Goal: Transaction & Acquisition: Book appointment/travel/reservation

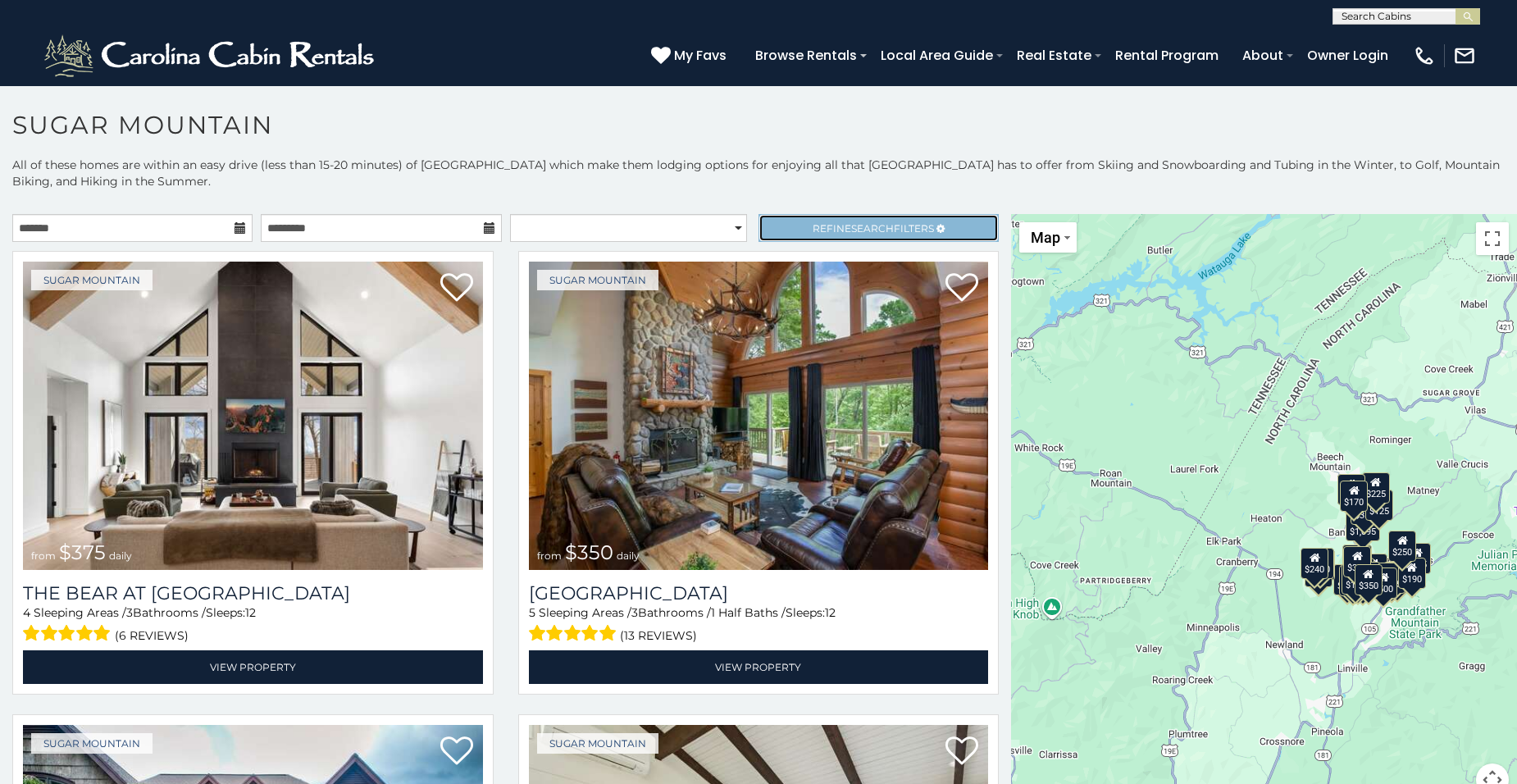
click at [947, 235] on link "Refine Search Filters" at bounding box center [879, 227] width 240 height 28
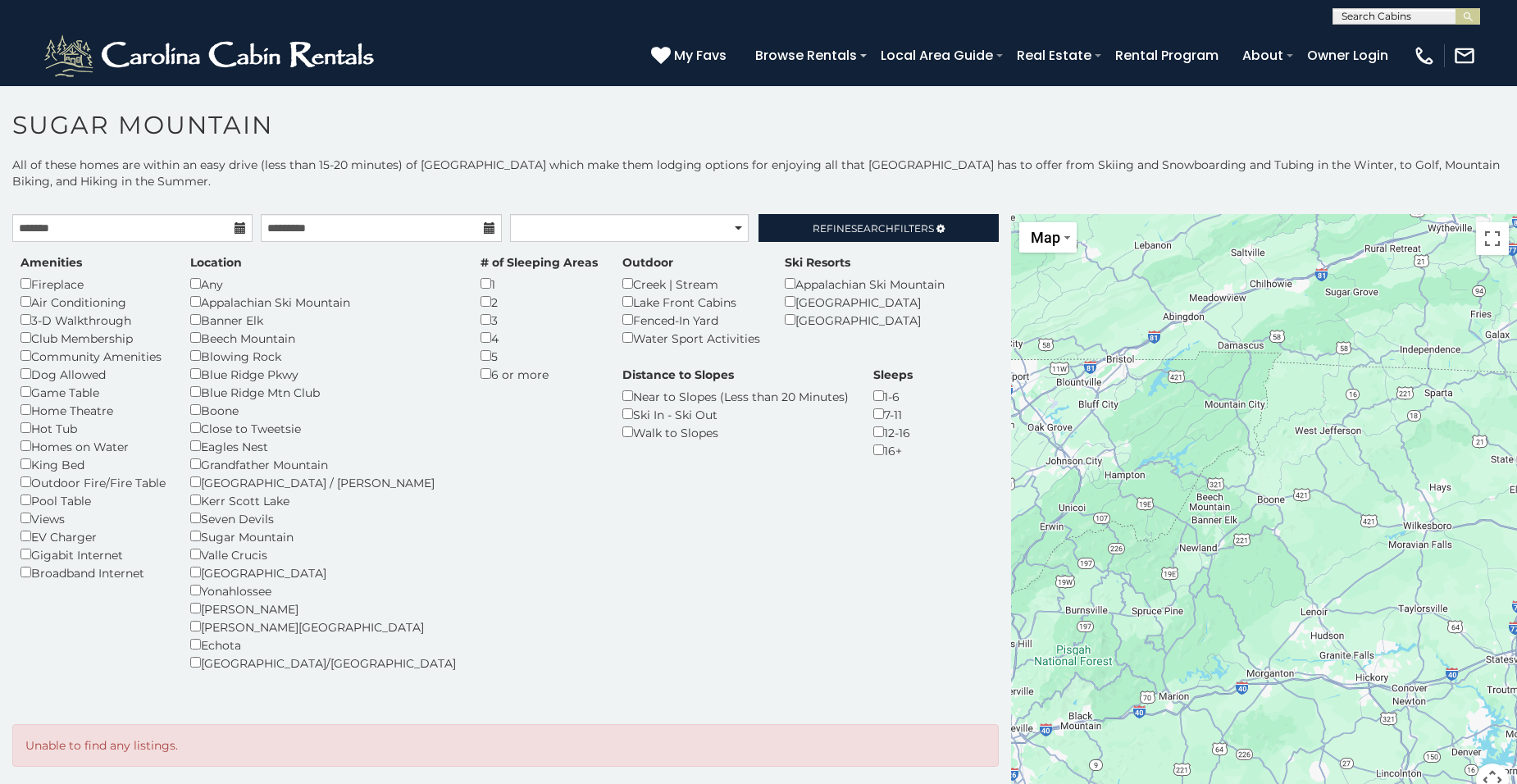
click at [504, 472] on div "Amenities Fireplace Air Conditioning 3-D Walkthrough Club Membership Community …" at bounding box center [505, 472] width 994 height 437
click at [914, 231] on span "Refine Search Filters" at bounding box center [873, 227] width 121 height 12
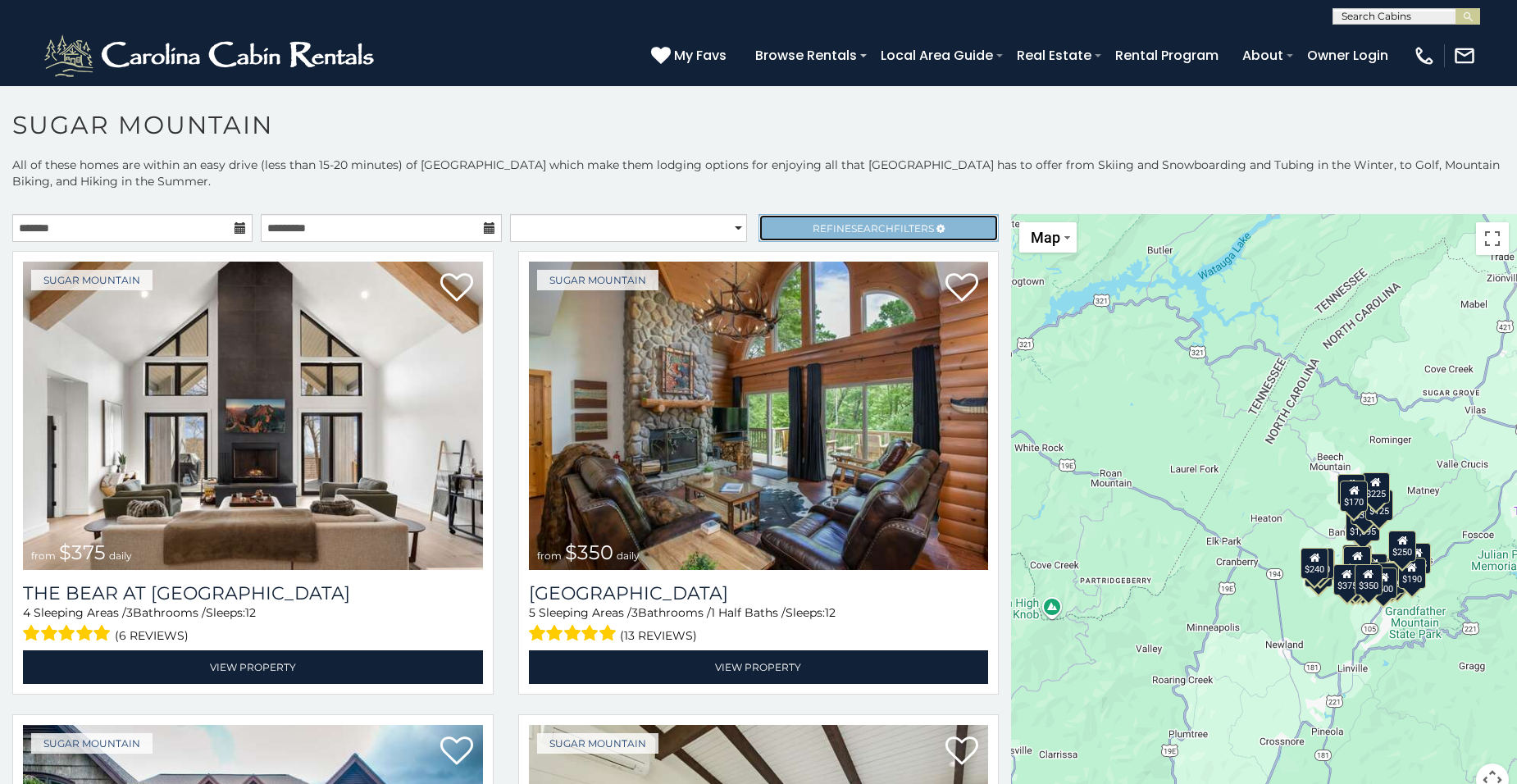
click at [941, 224] on link "Refine Search Filters" at bounding box center [879, 227] width 240 height 28
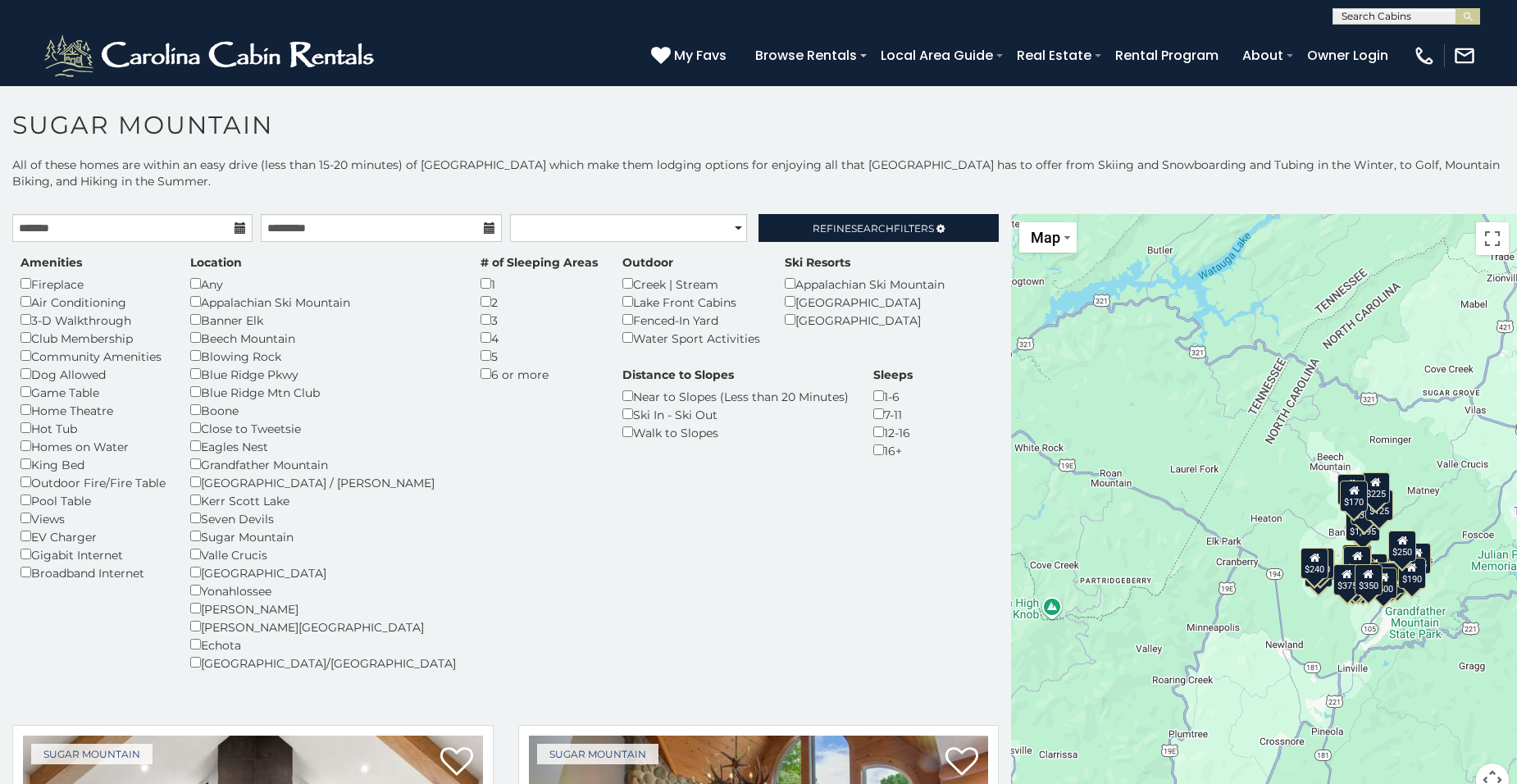
click at [1241, 585] on div "$375 $350 $350 $200 $375 $195 $265 $190 $175 $155 $290 $345 $175 $1,095 $195 $2…" at bounding box center [1264, 514] width 506 height 602
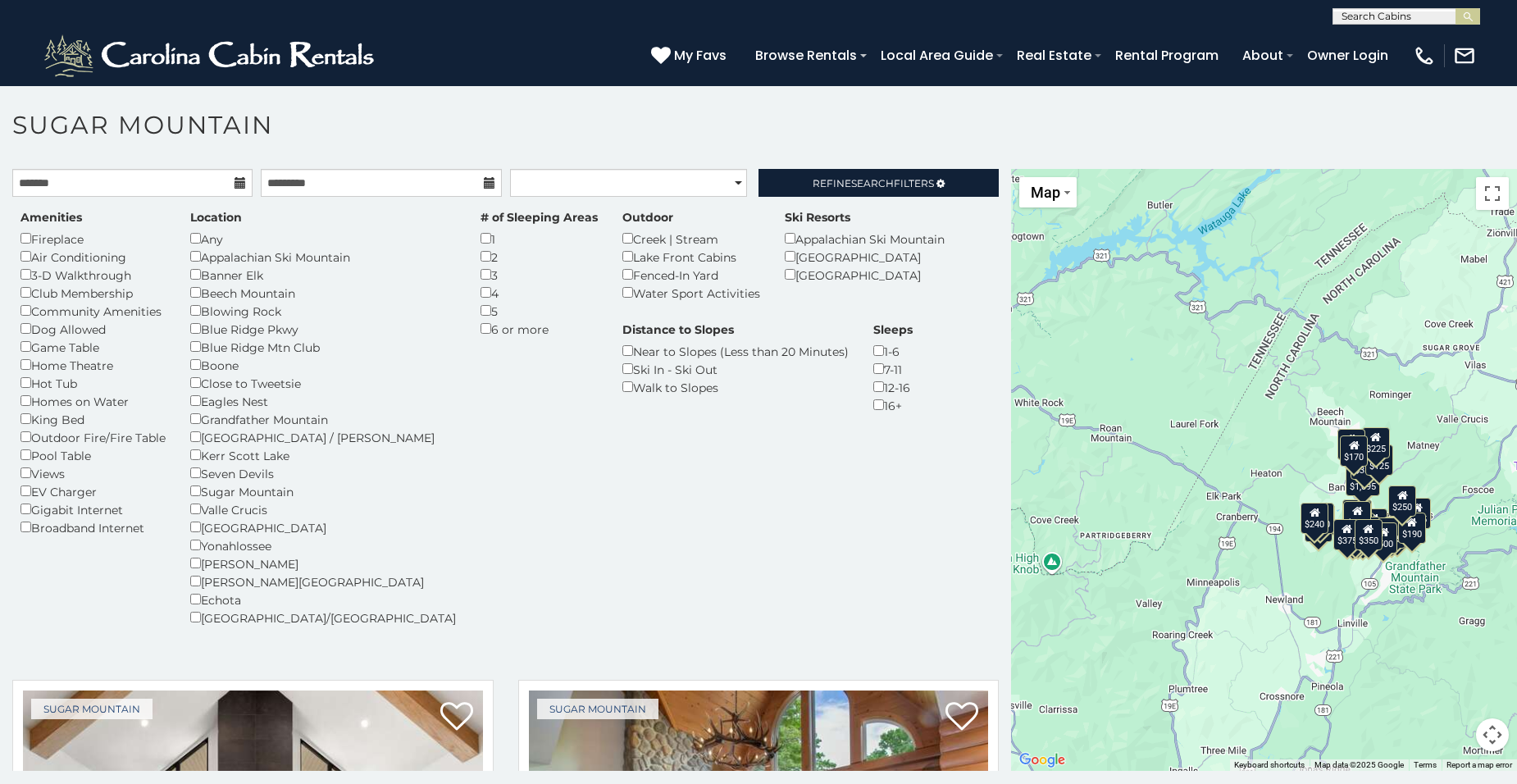
scroll to position [48, 0]
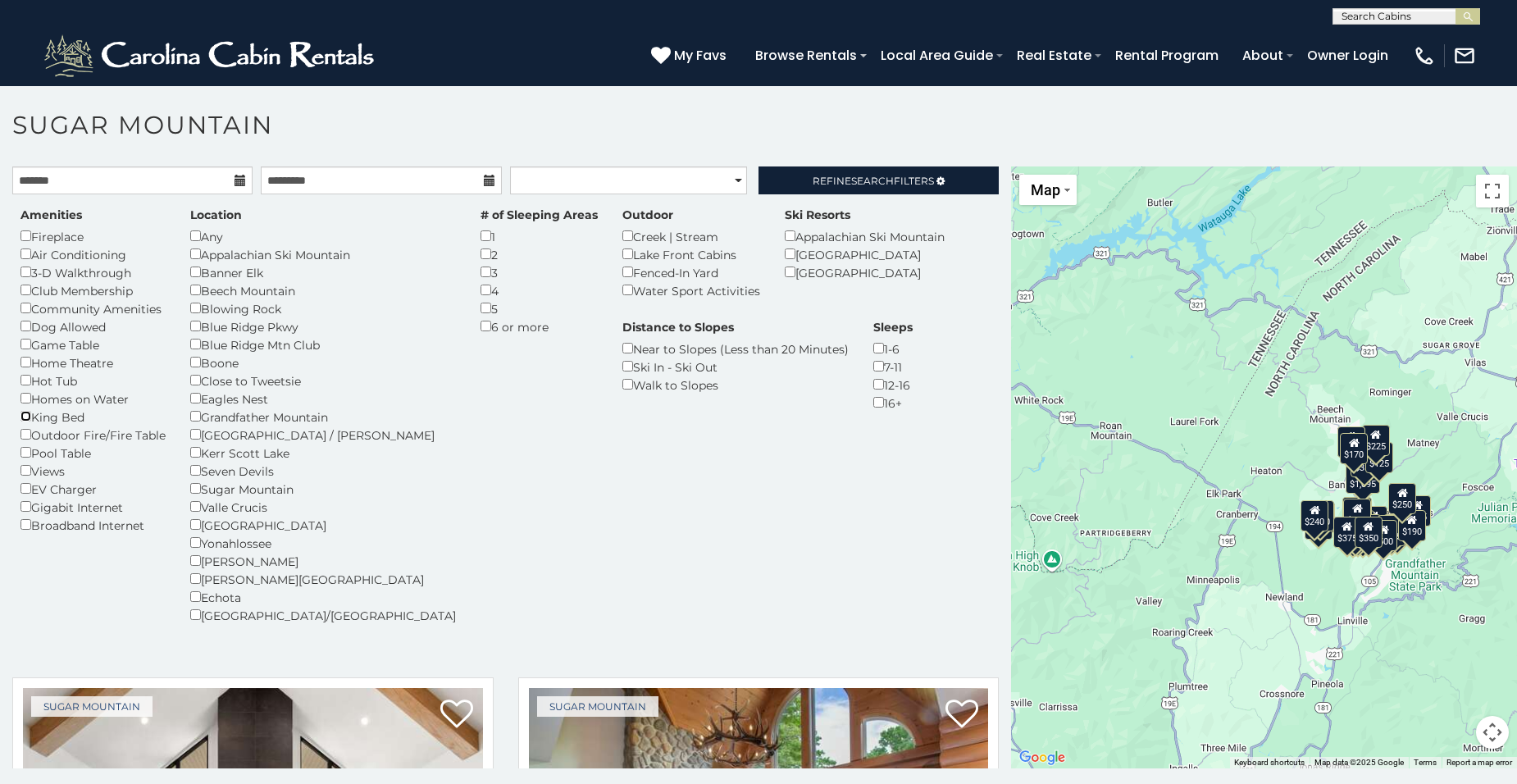
click at [31, 416] on div "King Bed" at bounding box center [93, 416] width 145 height 18
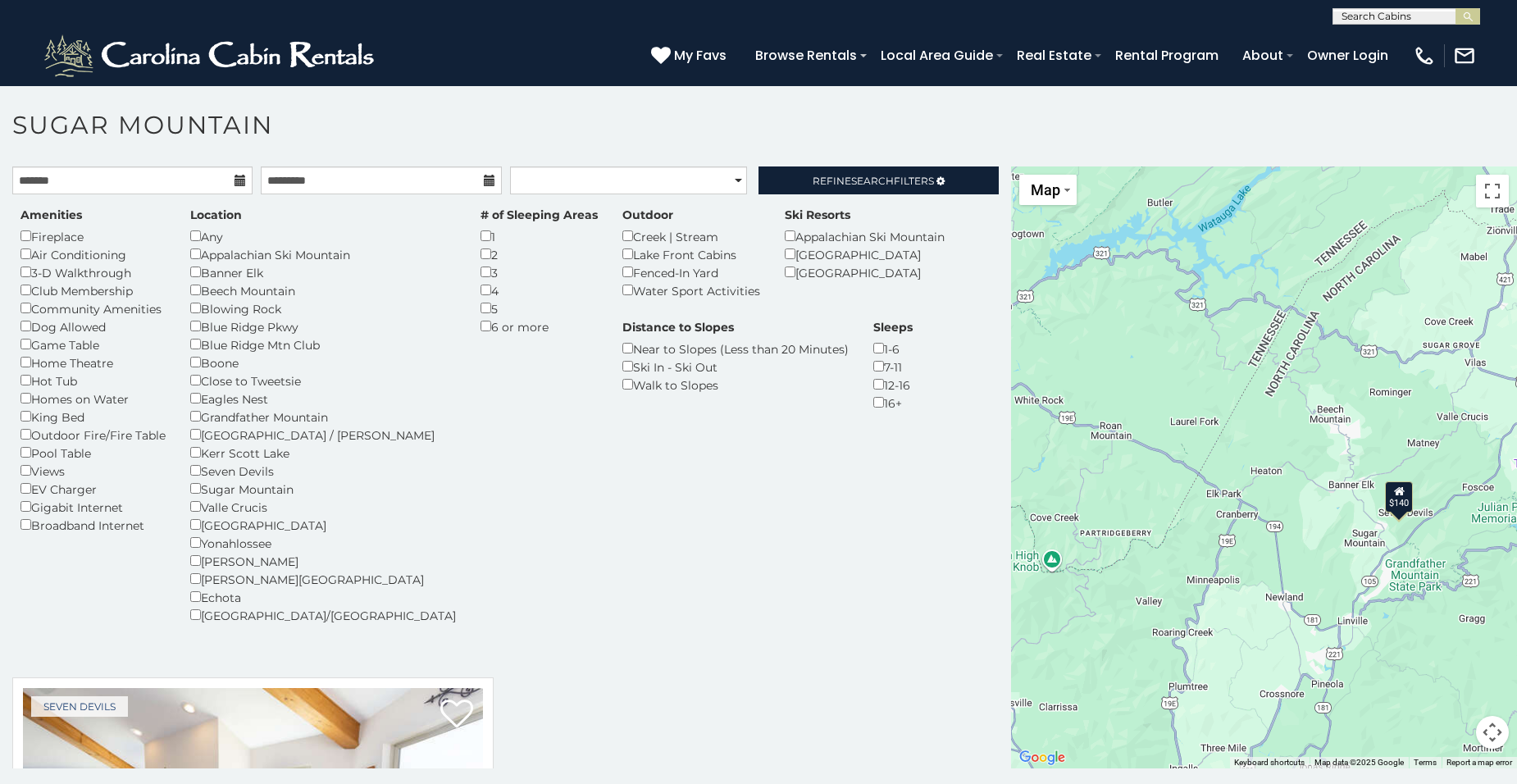
click at [1397, 501] on div "$140" at bounding box center [1399, 497] width 28 height 31
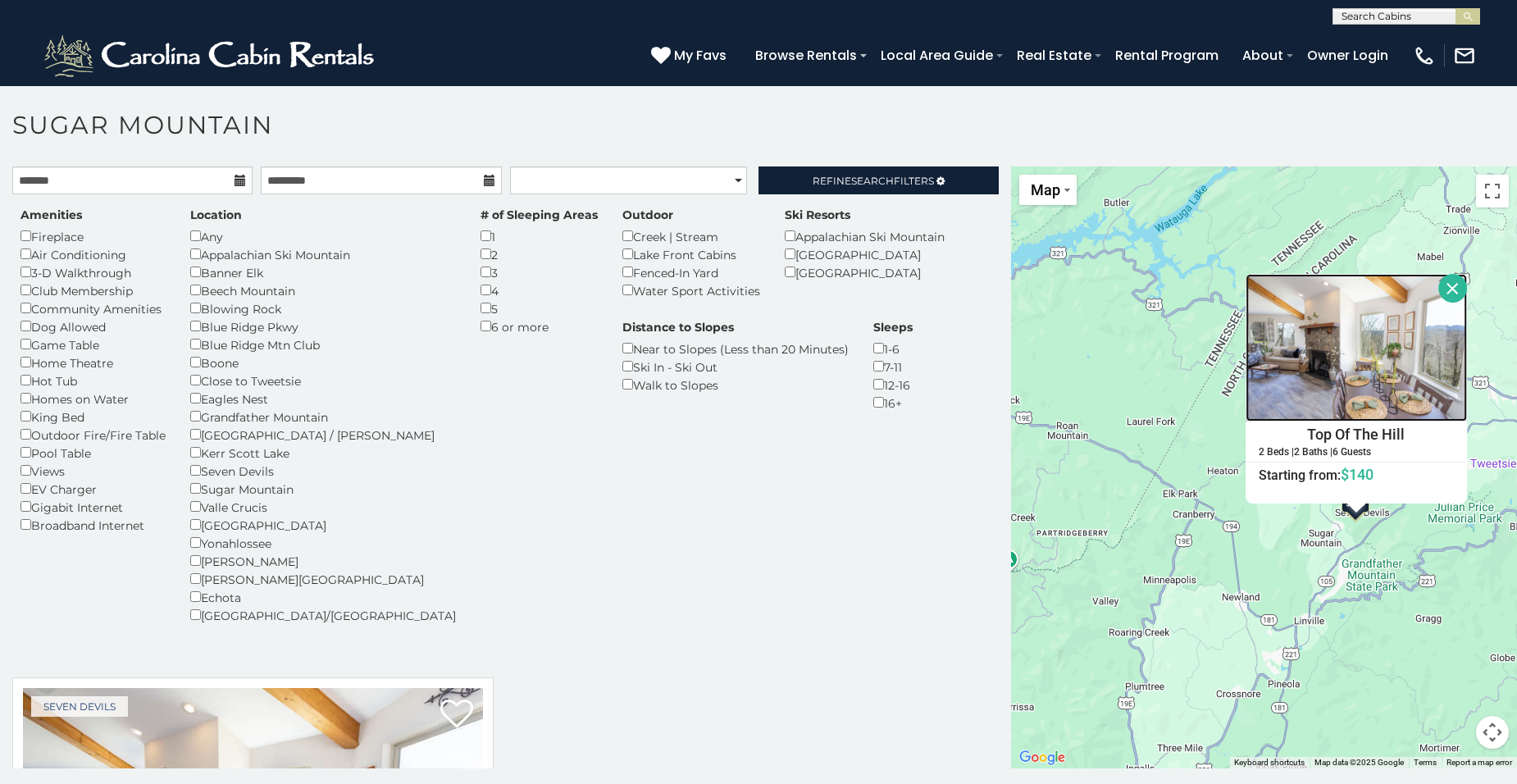
click at [1337, 380] on img at bounding box center [1356, 348] width 221 height 148
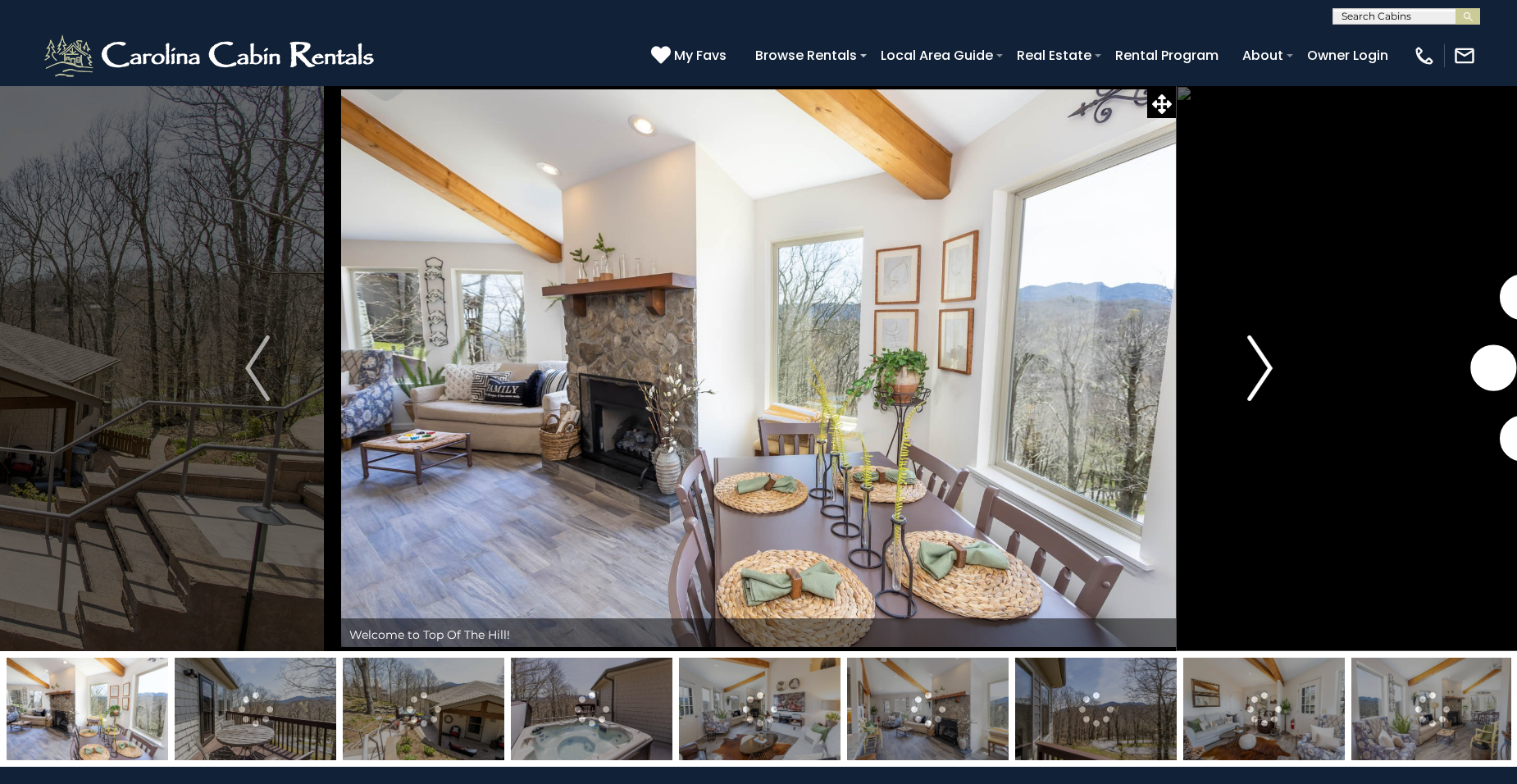
click at [1252, 365] on img "Next" at bounding box center [1259, 369] width 25 height 66
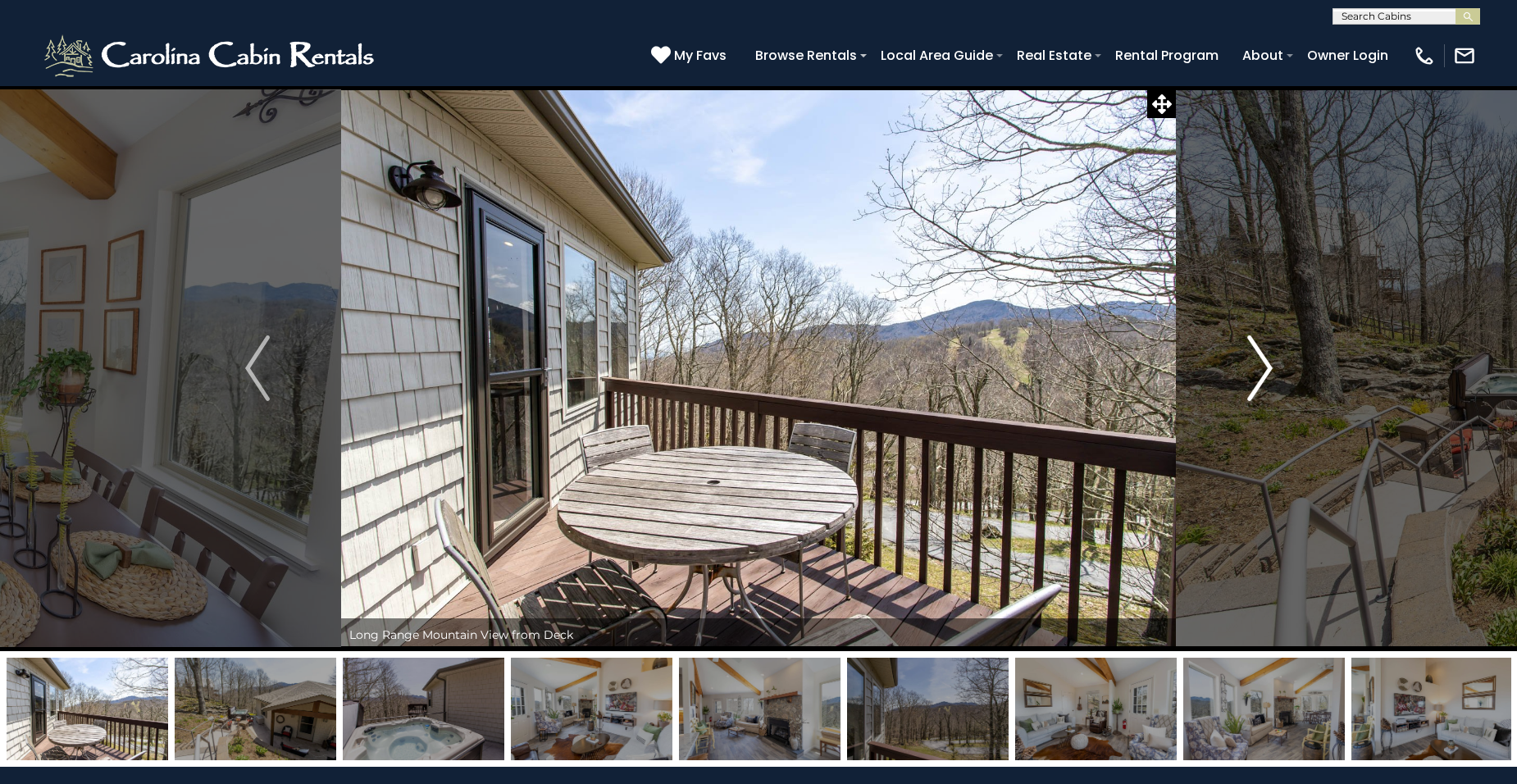
click at [1259, 365] on img "Next" at bounding box center [1259, 369] width 25 height 66
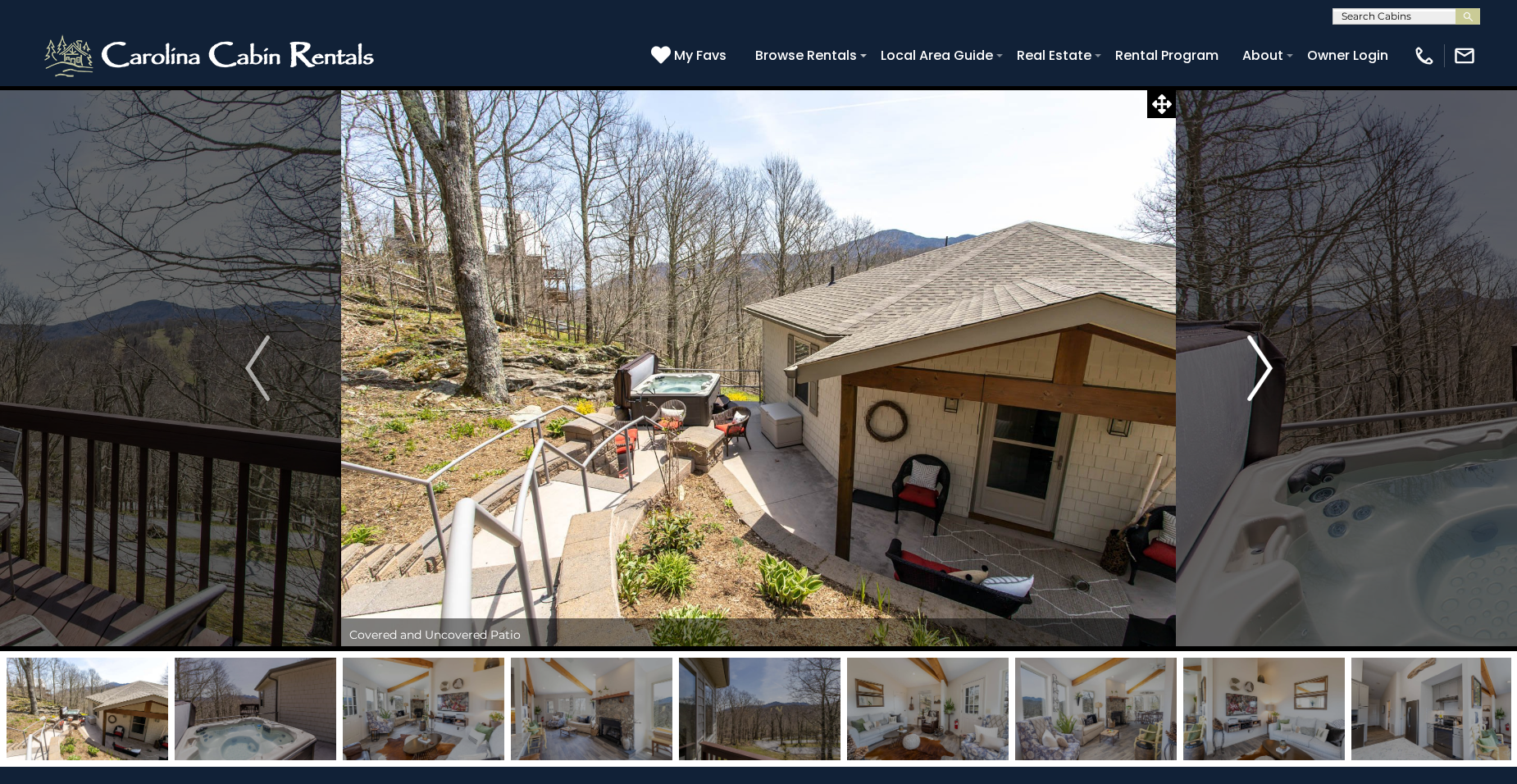
click at [1257, 366] on img "Next" at bounding box center [1259, 369] width 25 height 66
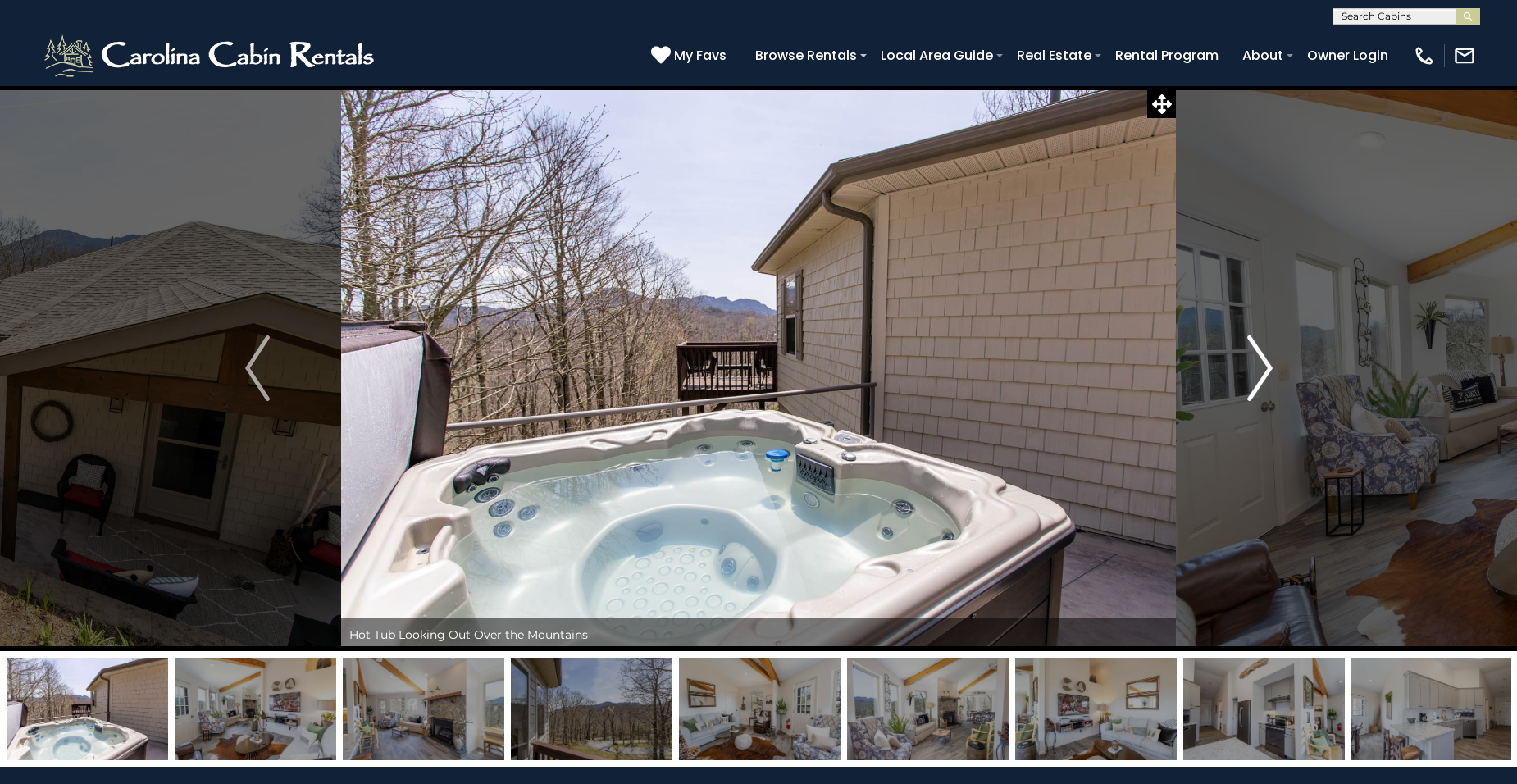
click at [1261, 360] on img "Next" at bounding box center [1259, 369] width 25 height 66
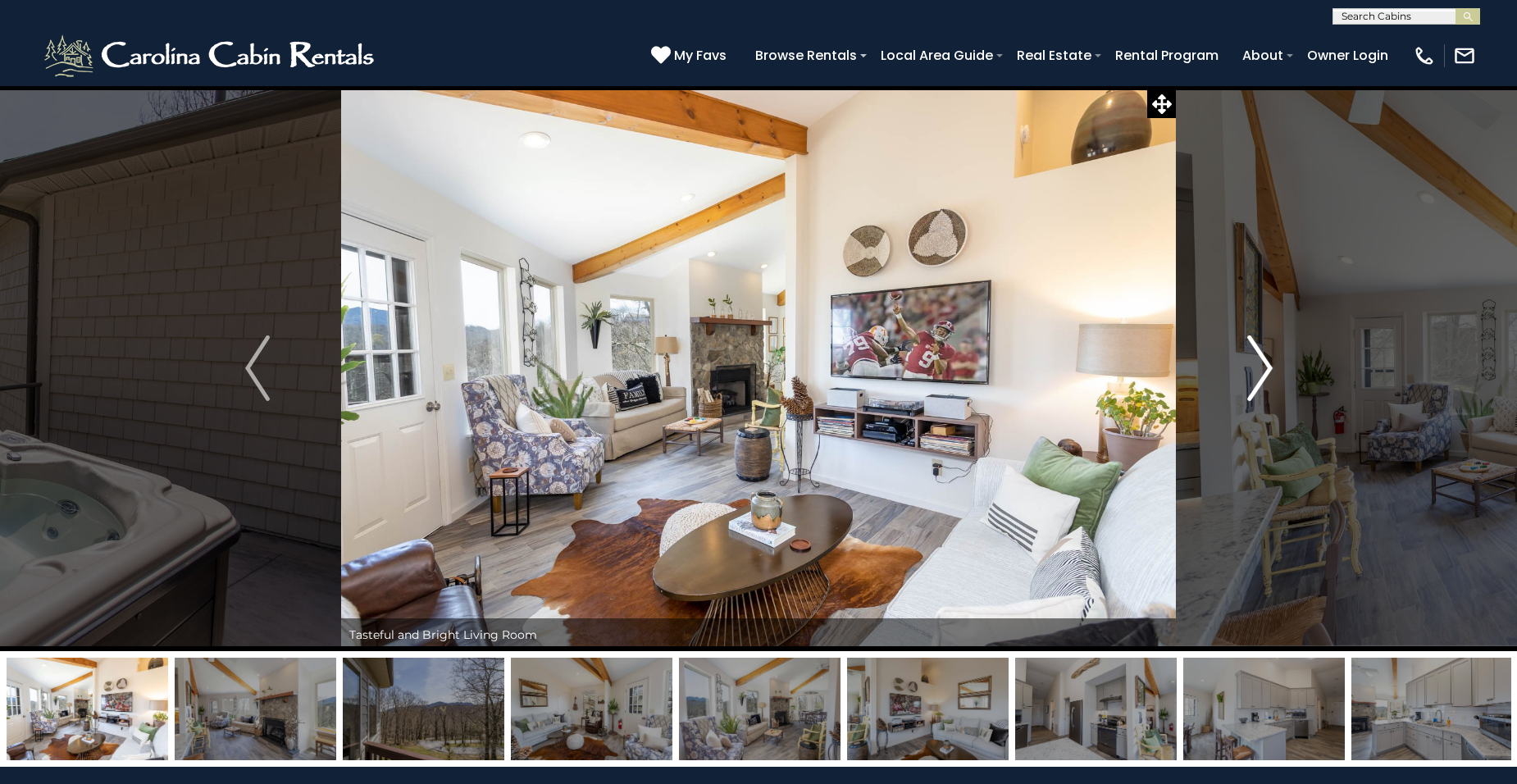
click at [1259, 361] on img "Next" at bounding box center [1259, 369] width 25 height 66
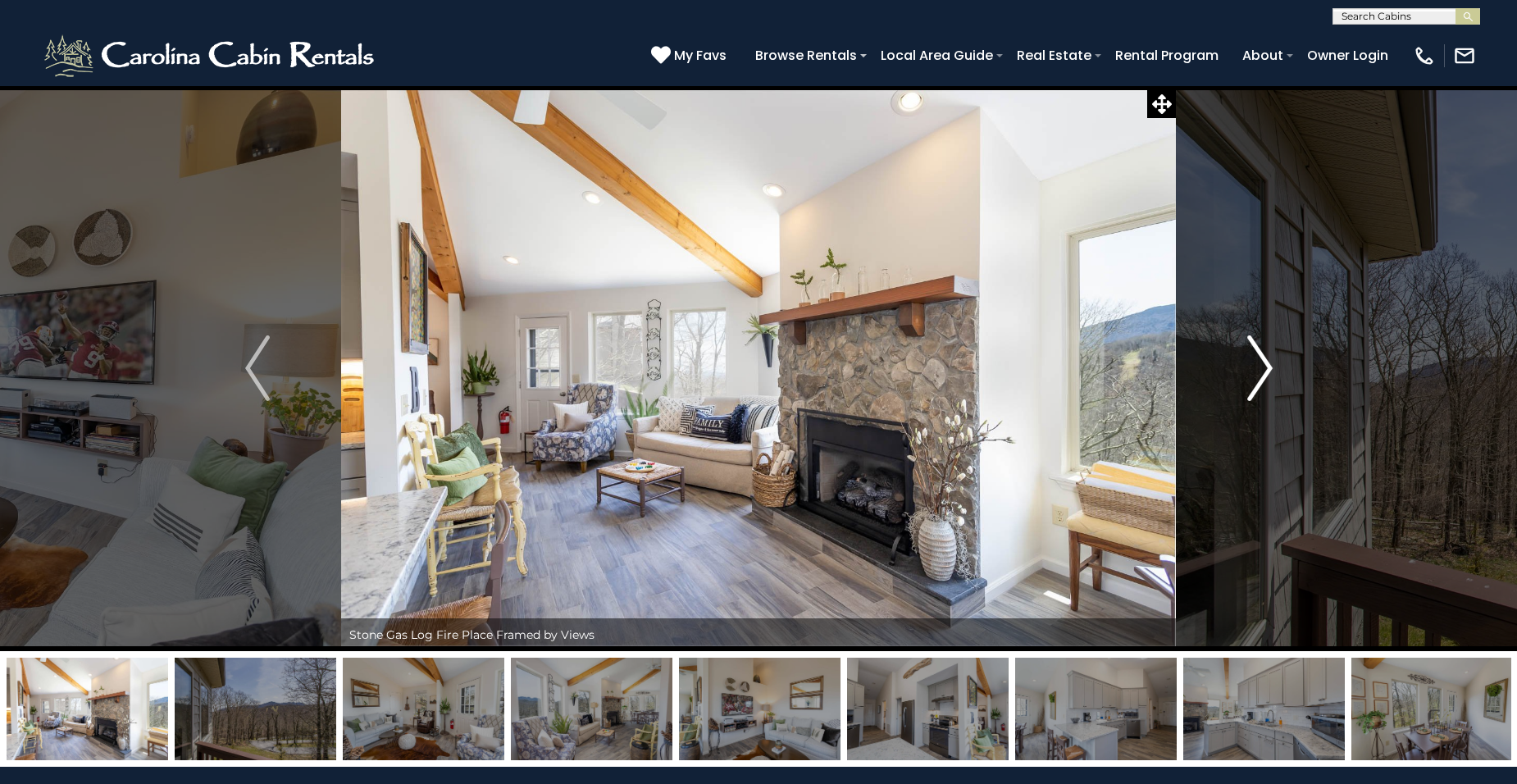
click at [1259, 361] on img "Next" at bounding box center [1259, 369] width 25 height 66
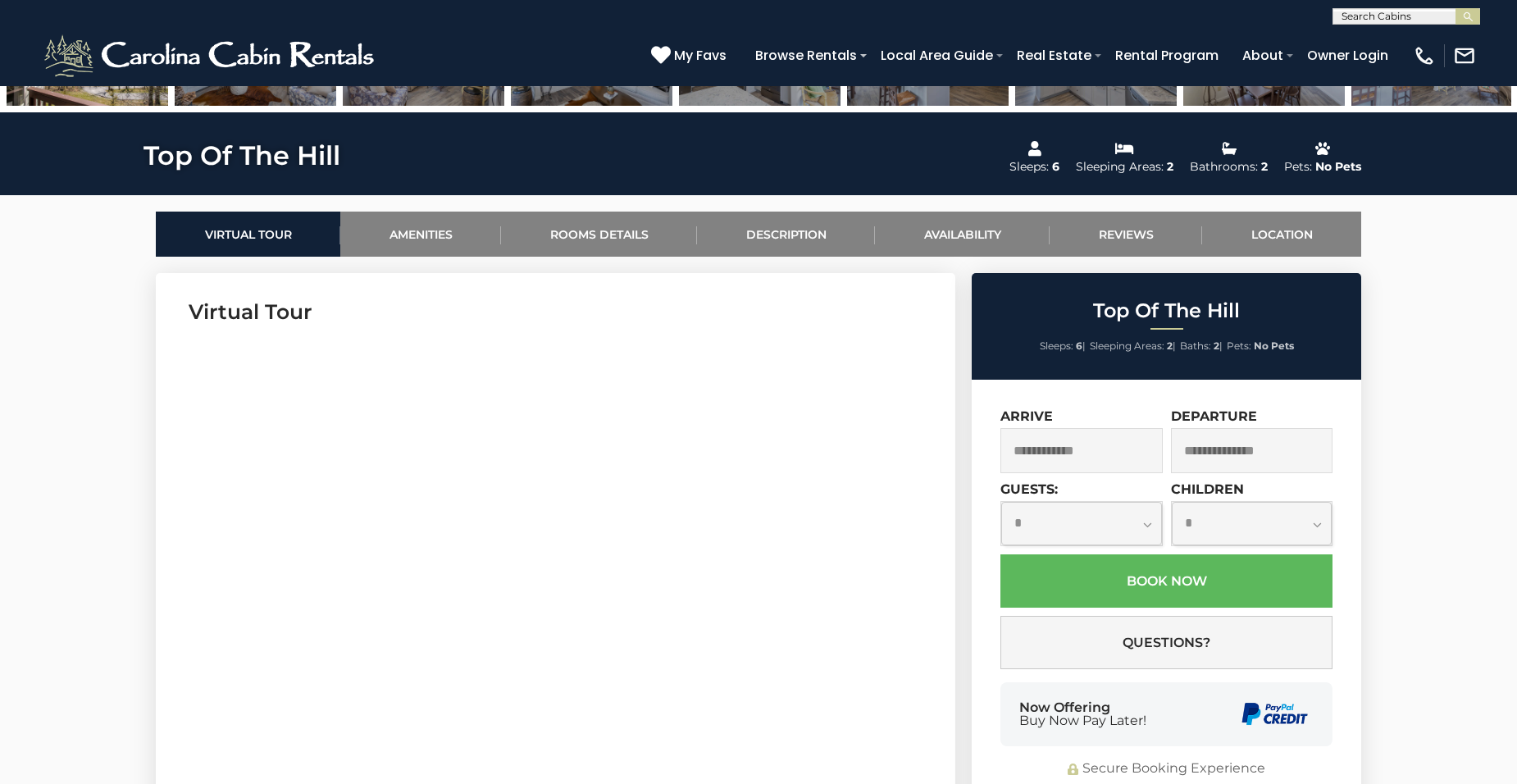
scroll to position [656, 0]
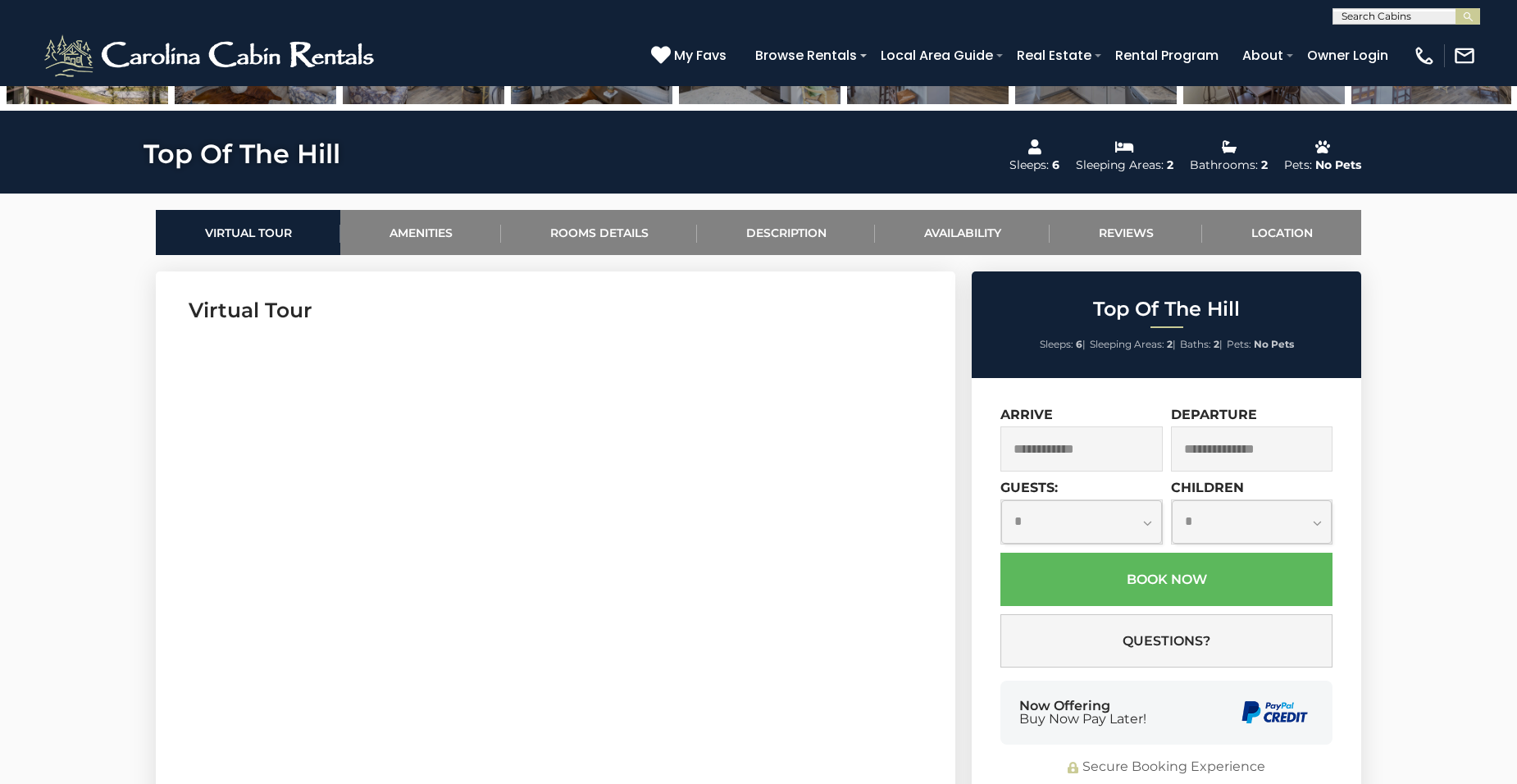
click at [1136, 452] on input "text" at bounding box center [1081, 448] width 162 height 45
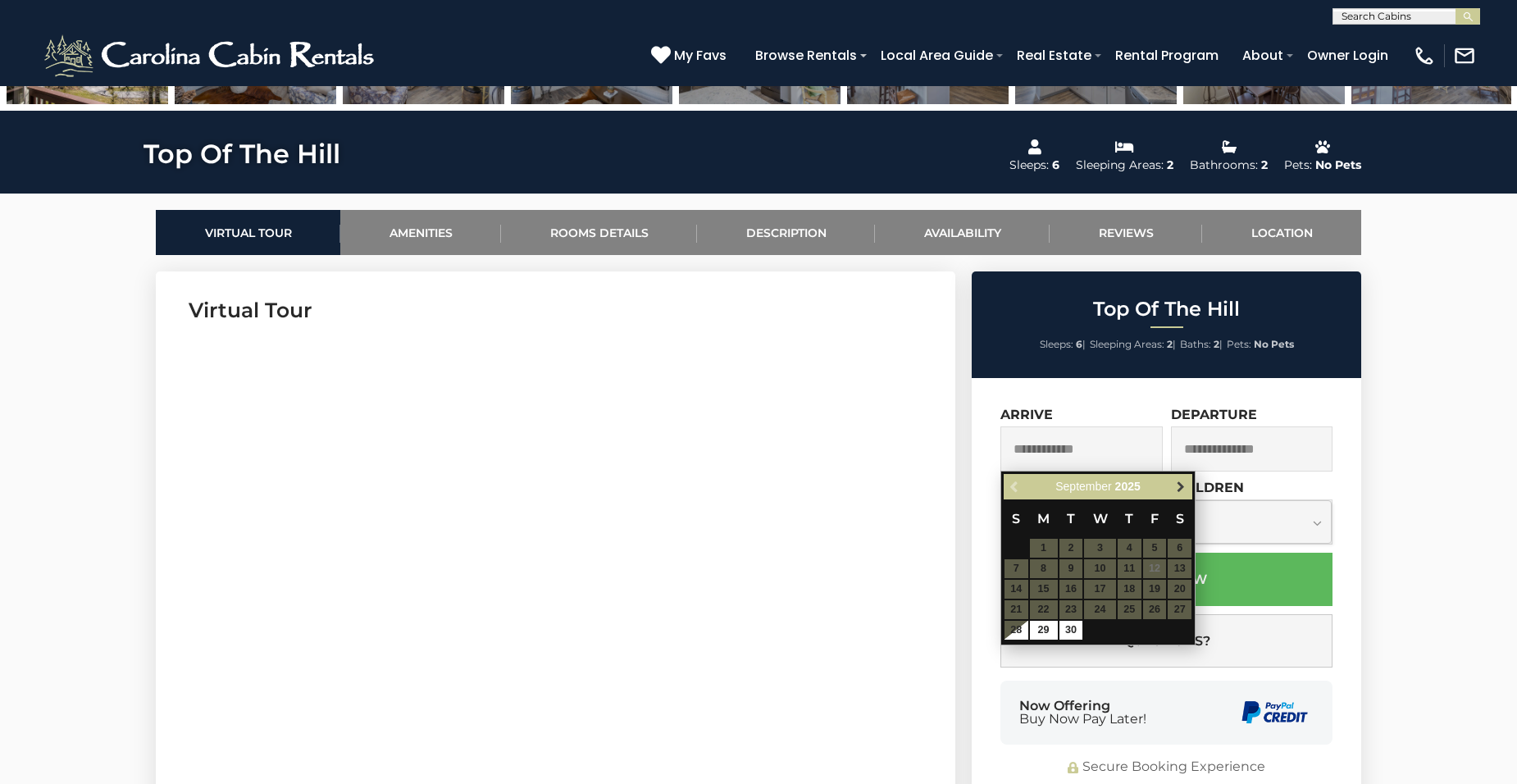
click at [1178, 480] on span "Next" at bounding box center [1180, 487] width 13 height 13
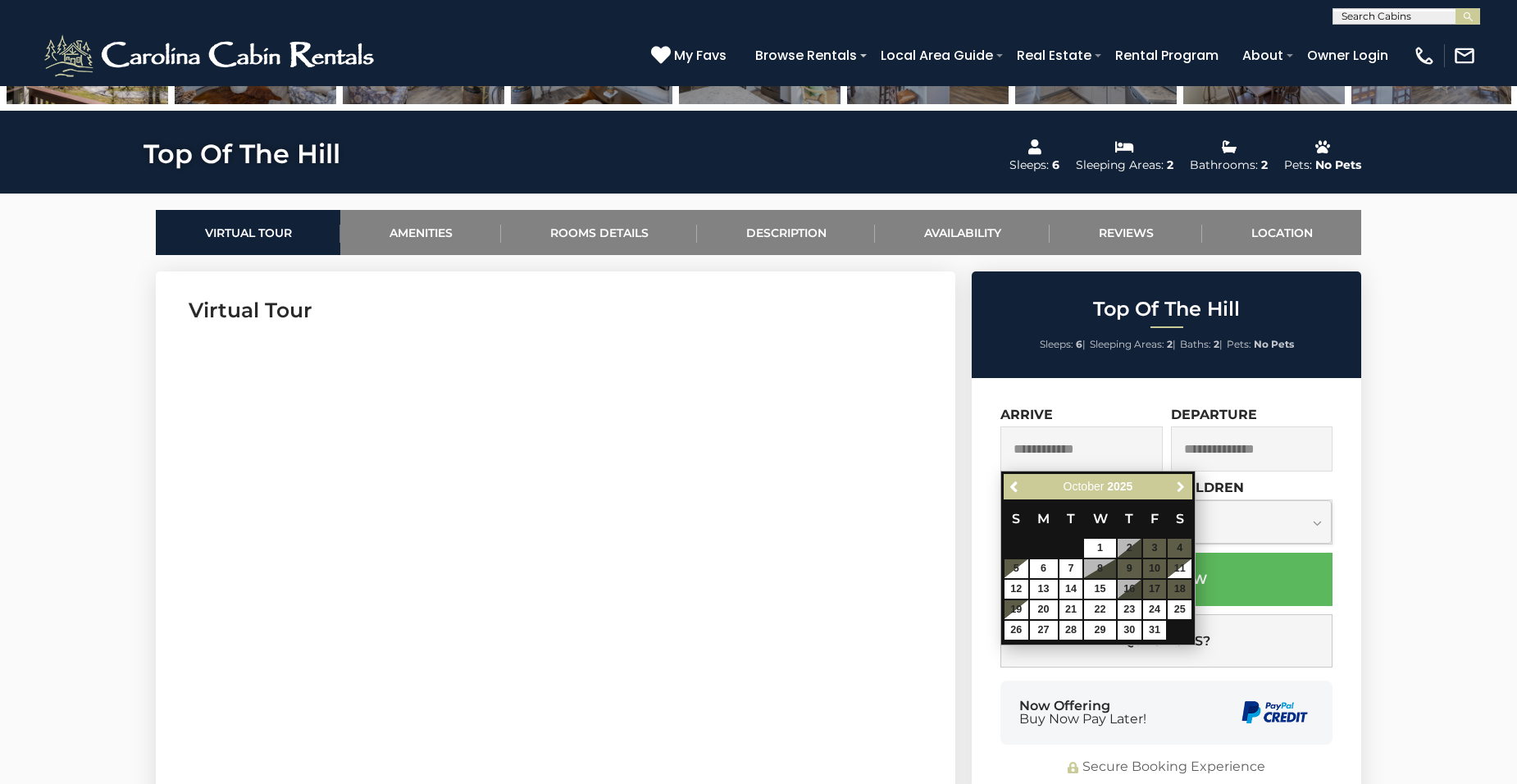
click at [1178, 480] on span "Next" at bounding box center [1180, 487] width 13 height 13
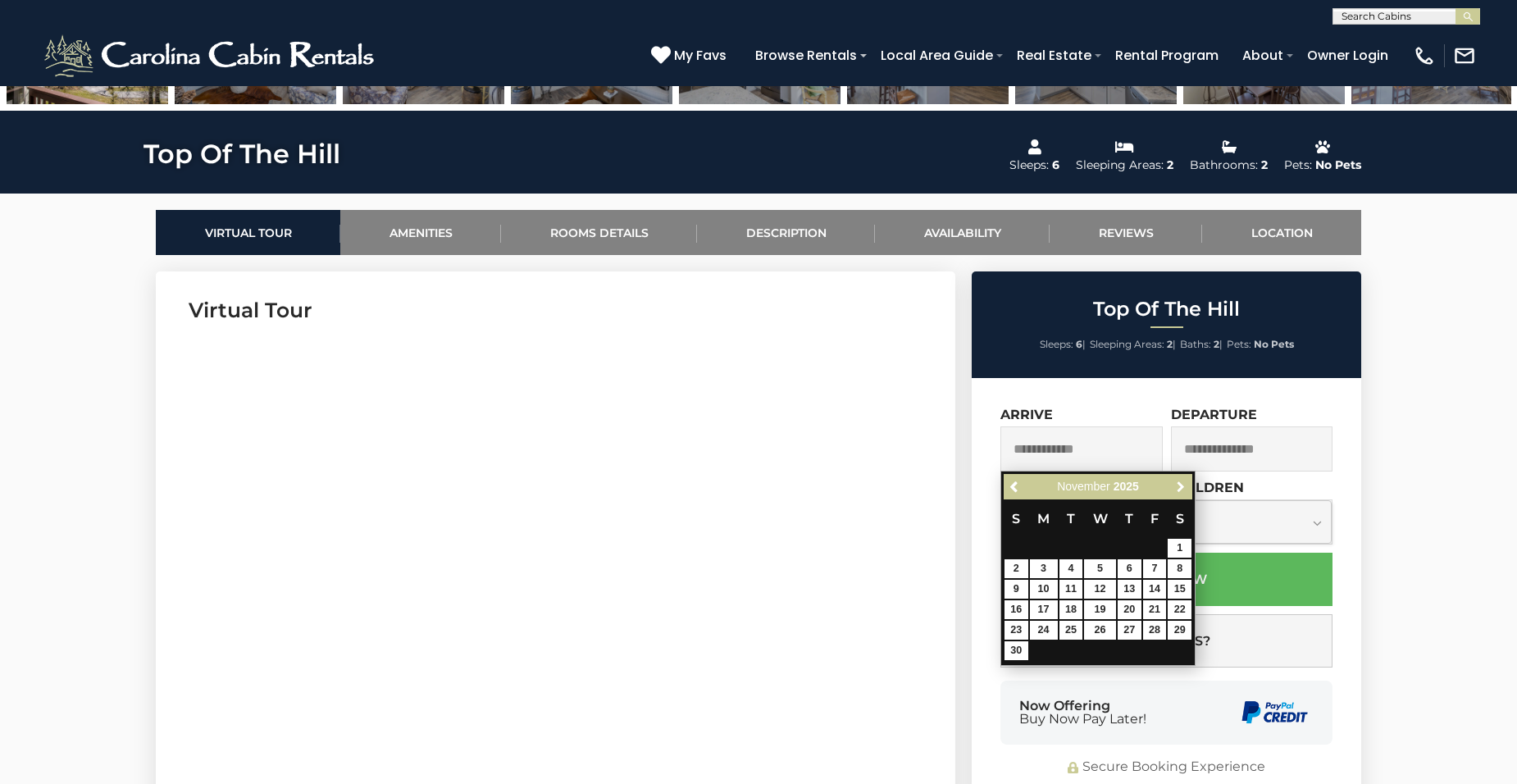
click at [1178, 480] on span "Next" at bounding box center [1180, 487] width 13 height 13
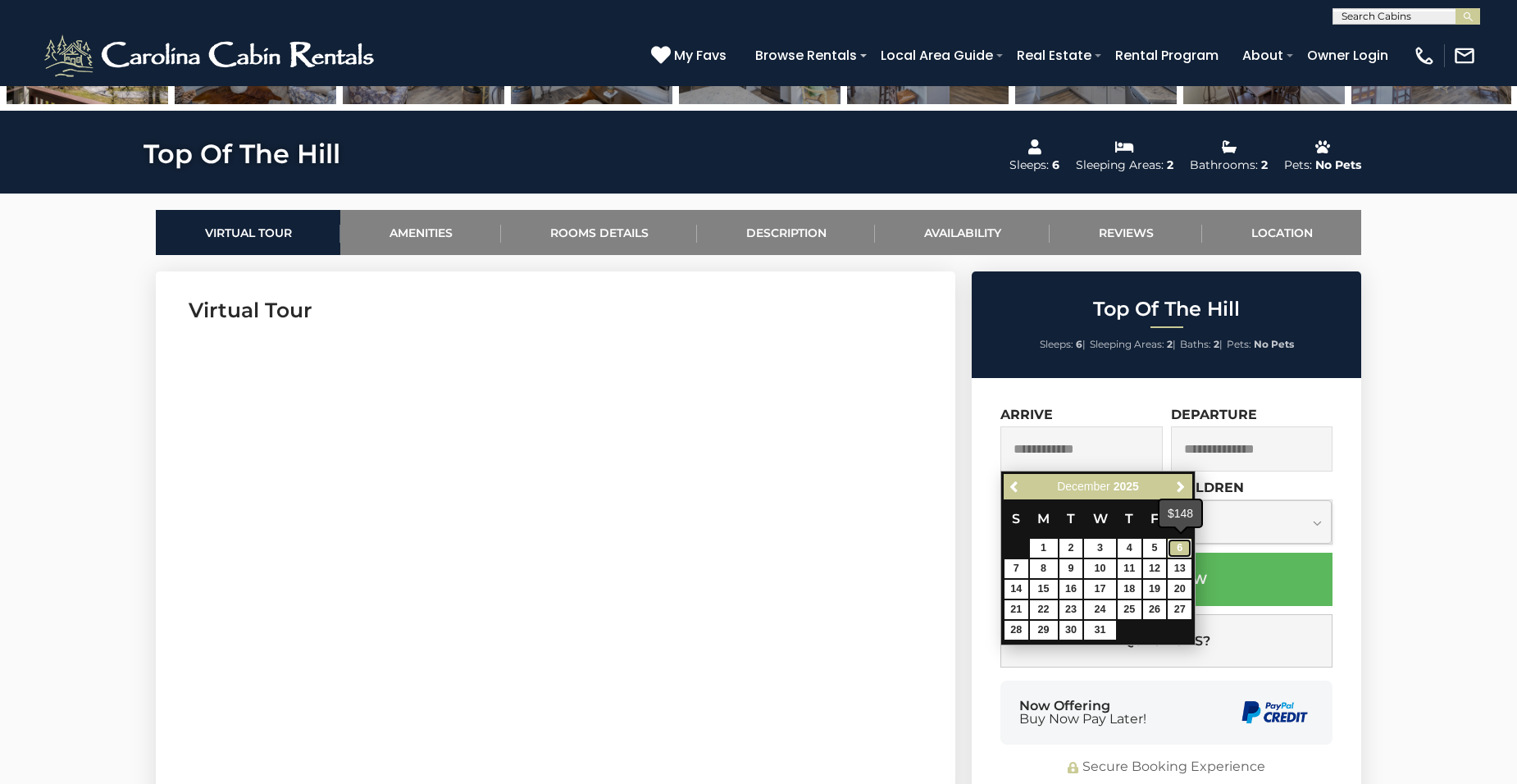
drag, startPoint x: 1181, startPoint y: 545, endPoint x: 1175, endPoint y: 502, distance: 43.4
click at [1181, 543] on link "6" at bounding box center [1179, 547] width 24 height 19
type input "**********"
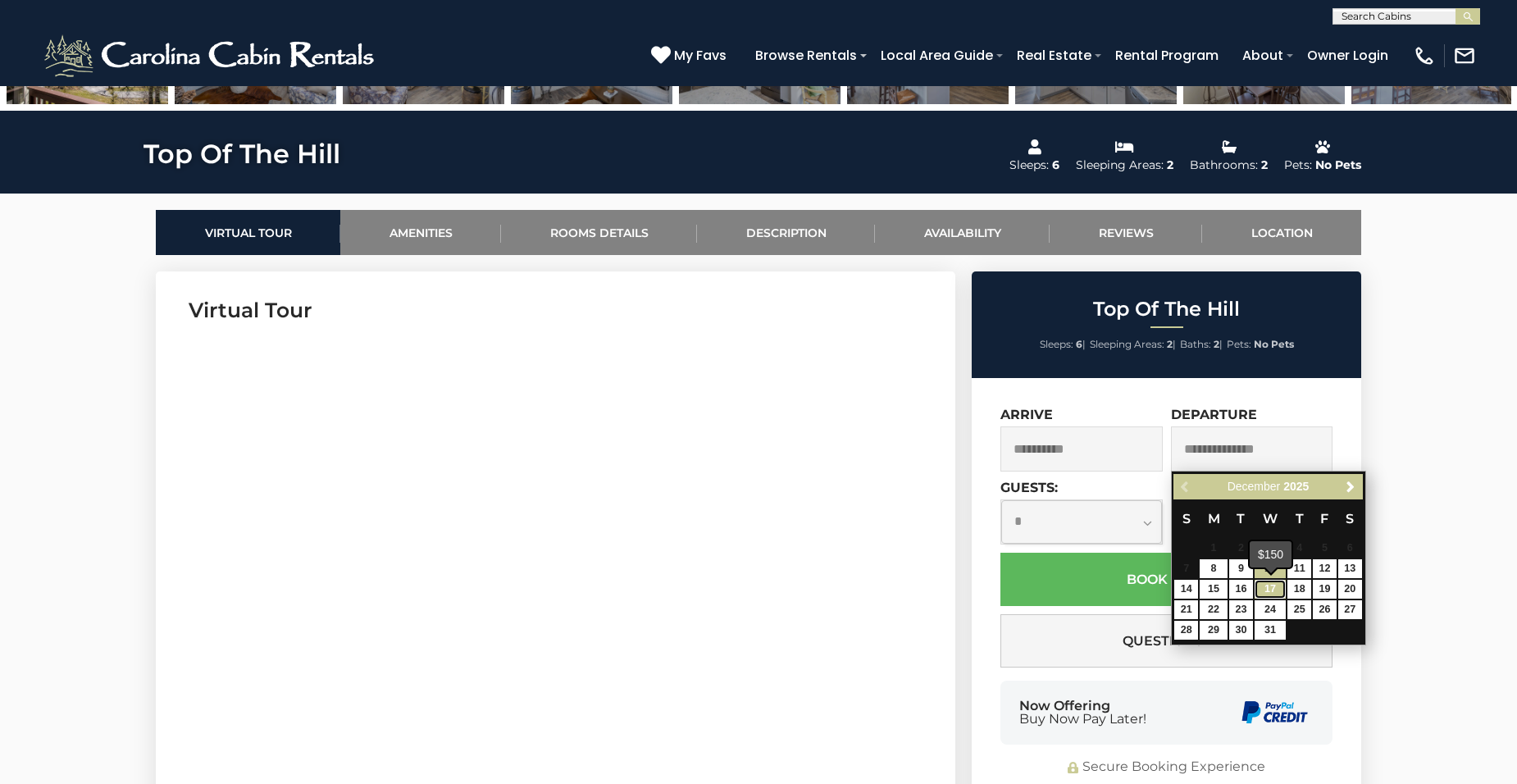
click at [1276, 582] on link "17" at bounding box center [1270, 589] width 31 height 19
type input "**********"
